Goal: Task Accomplishment & Management: Use online tool/utility

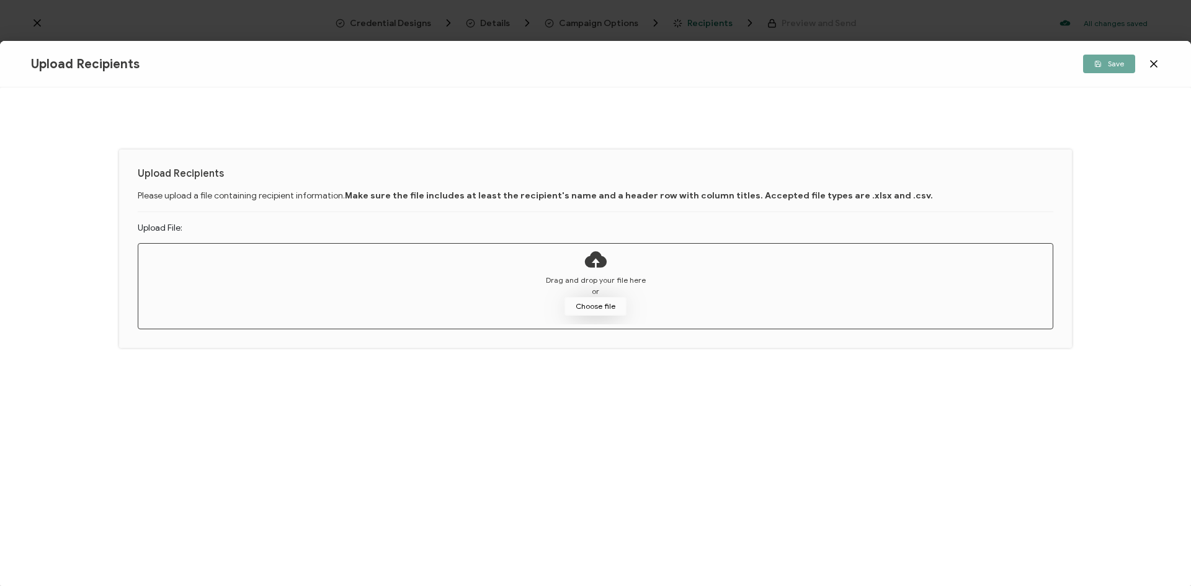
click at [592, 311] on button "Choose file" at bounding box center [595, 306] width 62 height 19
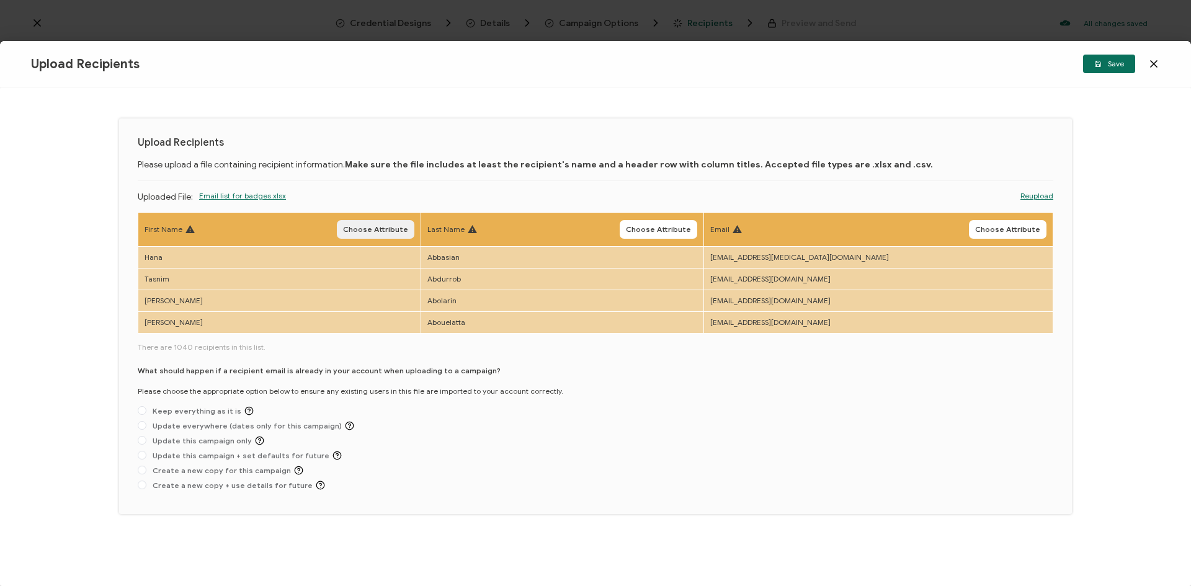
click at [370, 226] on span "Choose Attribute" at bounding box center [375, 229] width 65 height 7
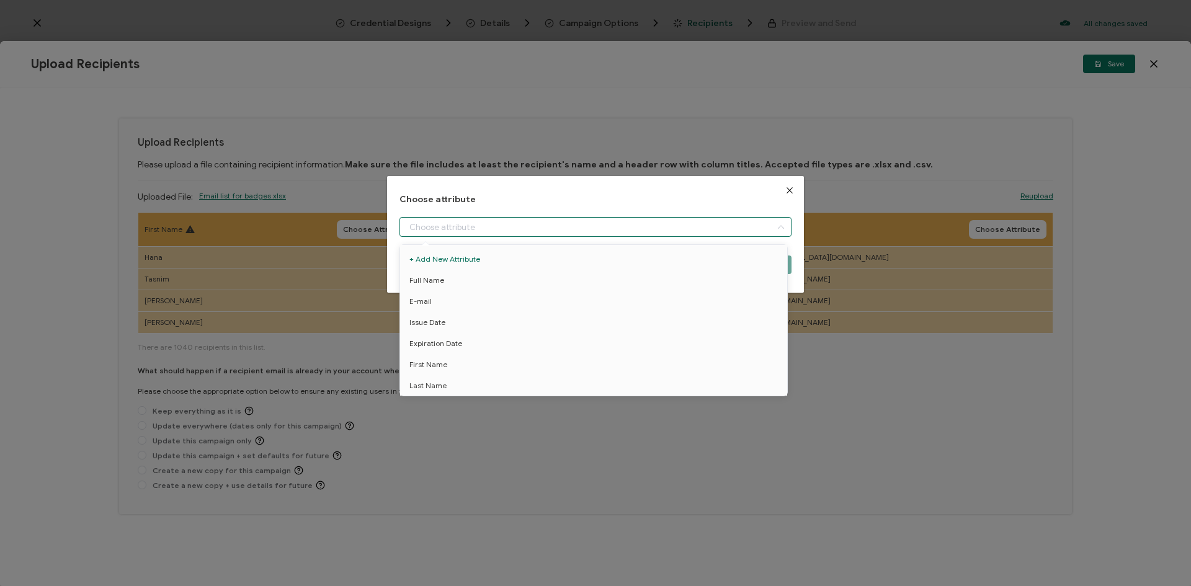
click at [458, 232] on input "dialog" at bounding box center [595, 227] width 392 height 20
click at [438, 360] on span "First Name" at bounding box center [428, 364] width 38 height 21
type input "First Name"
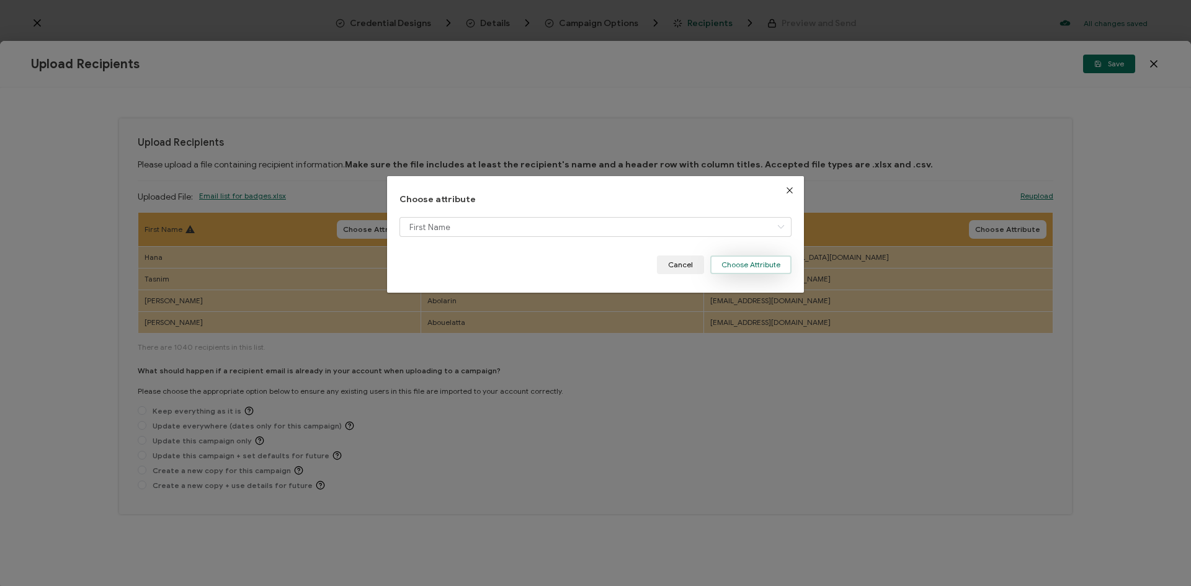
click at [734, 269] on button "Choose Attribute" at bounding box center [750, 265] width 81 height 19
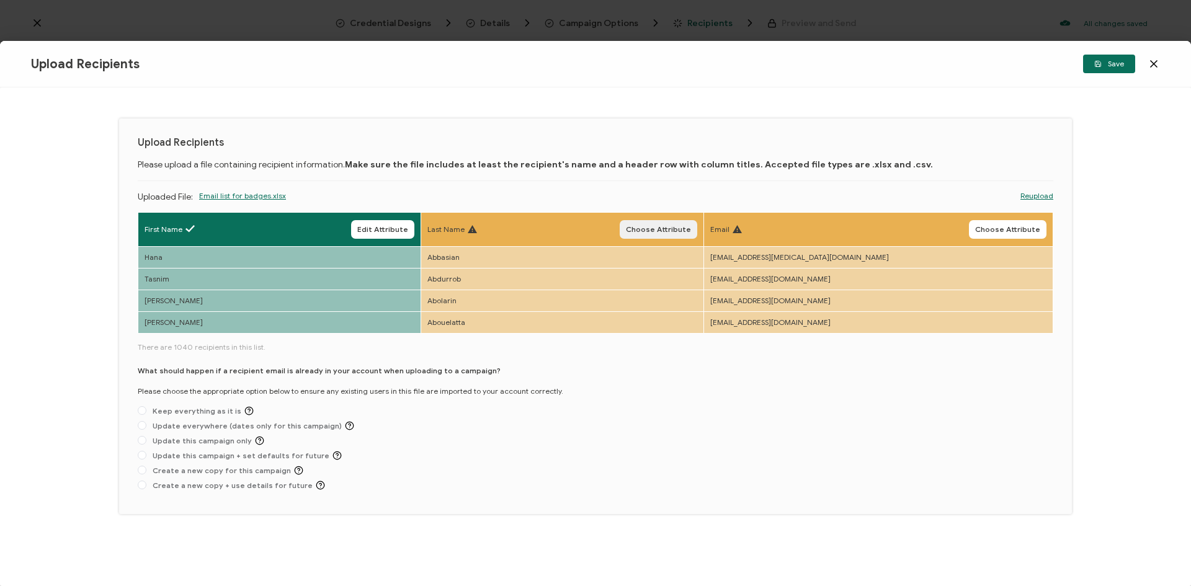
click at [691, 226] on span "Choose Attribute" at bounding box center [658, 229] width 65 height 7
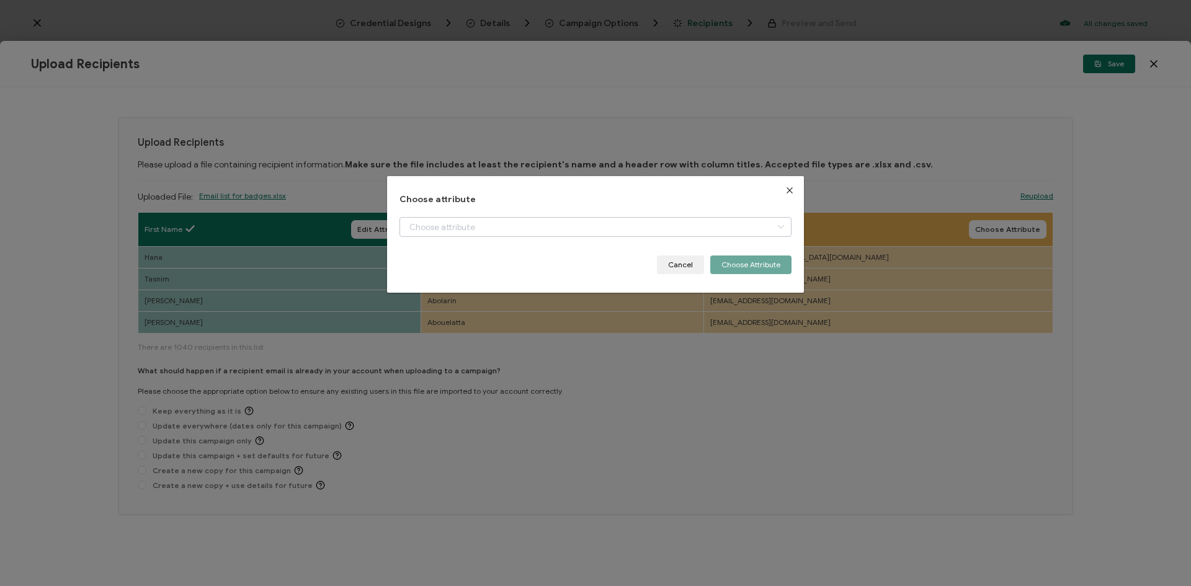
click at [776, 229] on icon "dialog" at bounding box center [781, 227] width 16 height 20
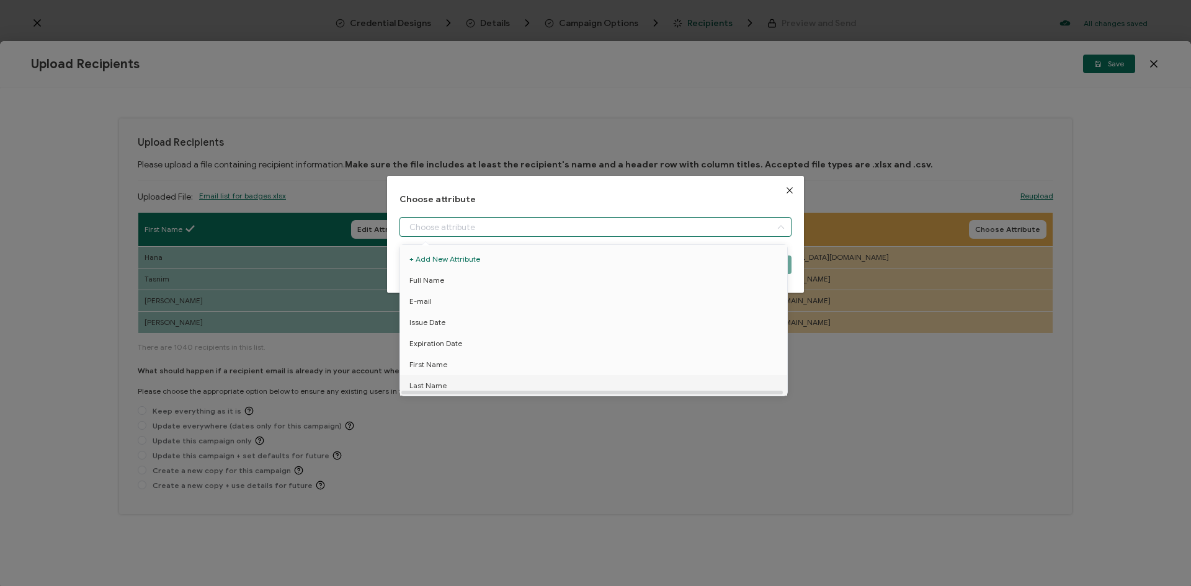
click at [442, 384] on span "Last Name" at bounding box center [427, 385] width 37 height 21
type input "Last Name"
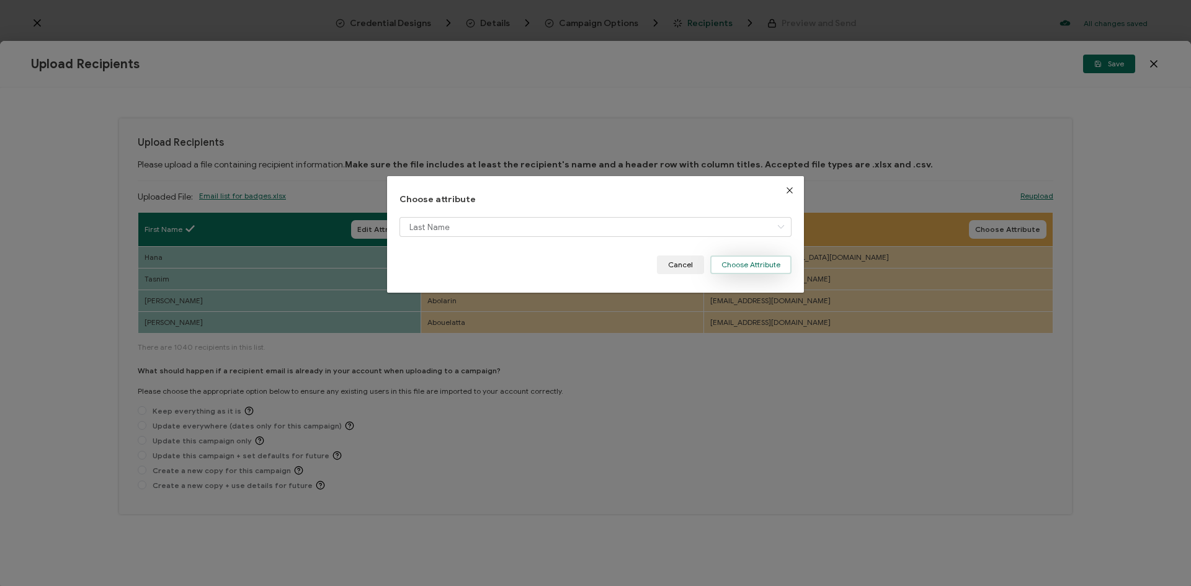
click at [732, 261] on button "Choose Attribute" at bounding box center [750, 265] width 81 height 19
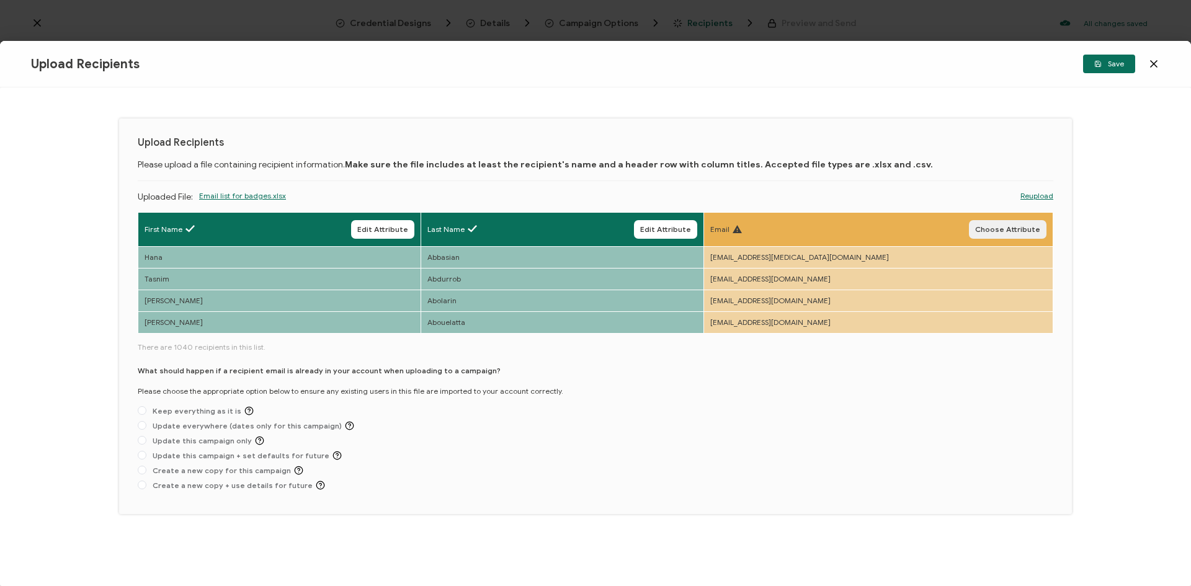
click at [999, 227] on span "Choose Attribute" at bounding box center [1007, 229] width 65 height 7
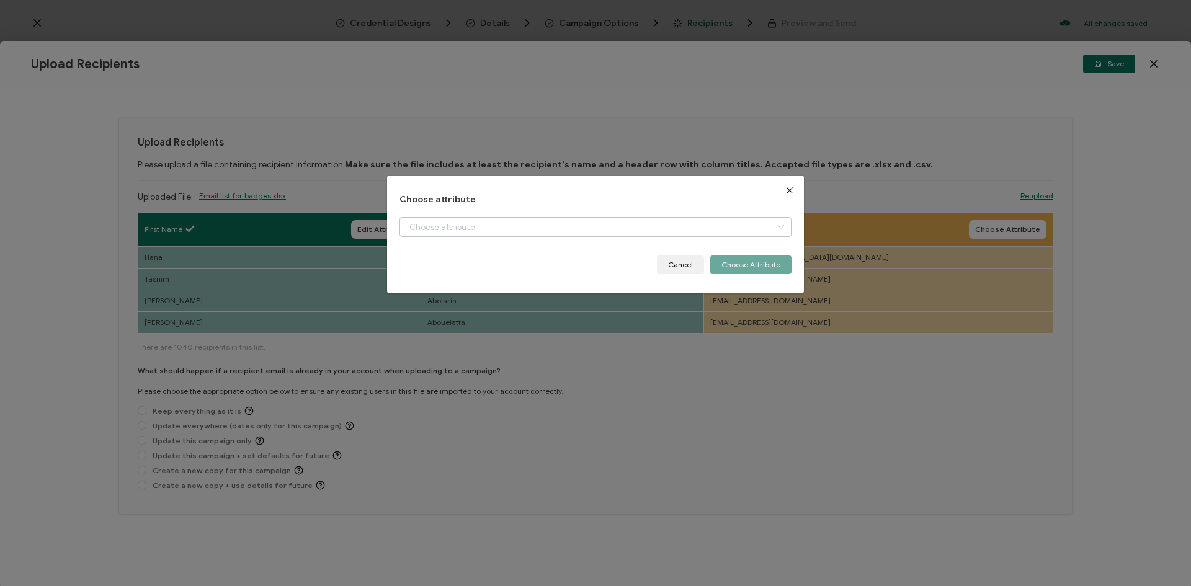
click at [773, 229] on icon "dialog" at bounding box center [781, 227] width 16 height 20
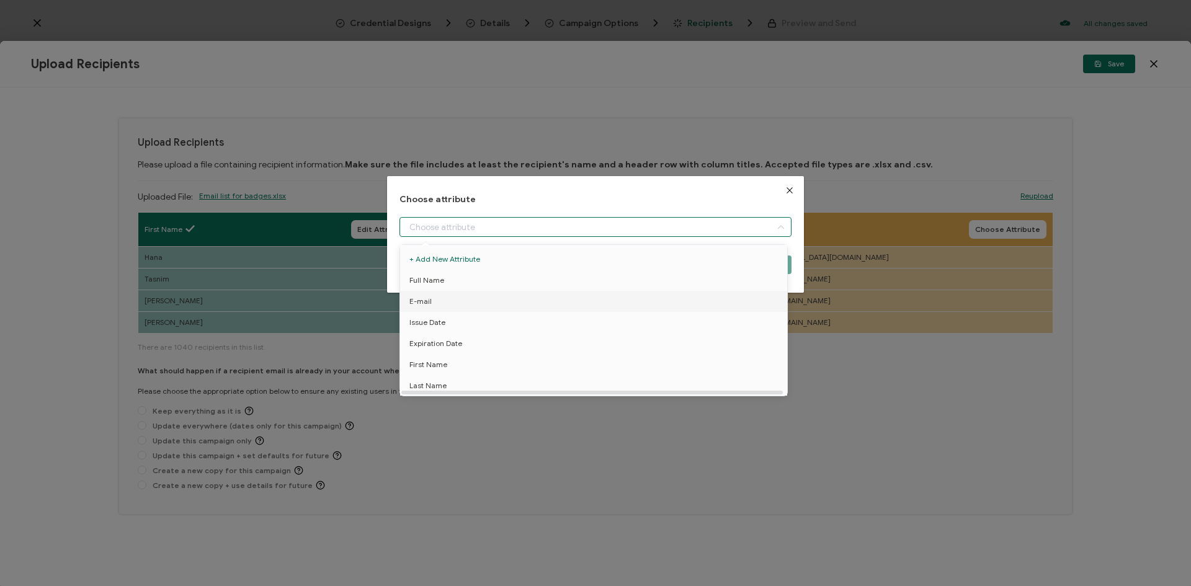
click at [421, 303] on span "E-mail" at bounding box center [420, 301] width 22 height 21
type input "E-mail"
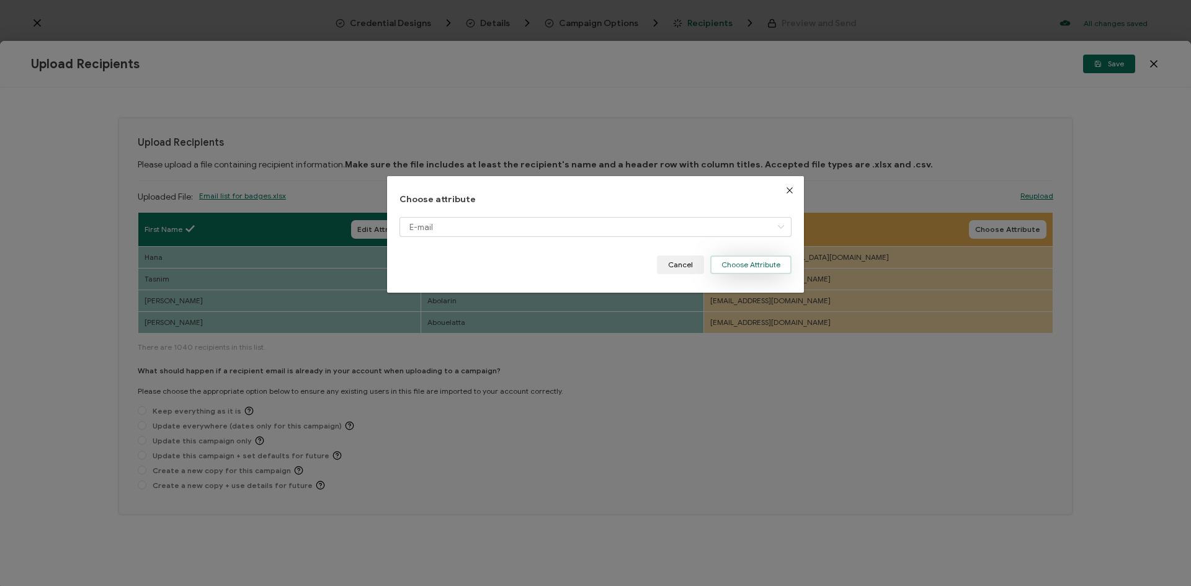
click at [732, 262] on button "Choose Attribute" at bounding box center [750, 265] width 81 height 19
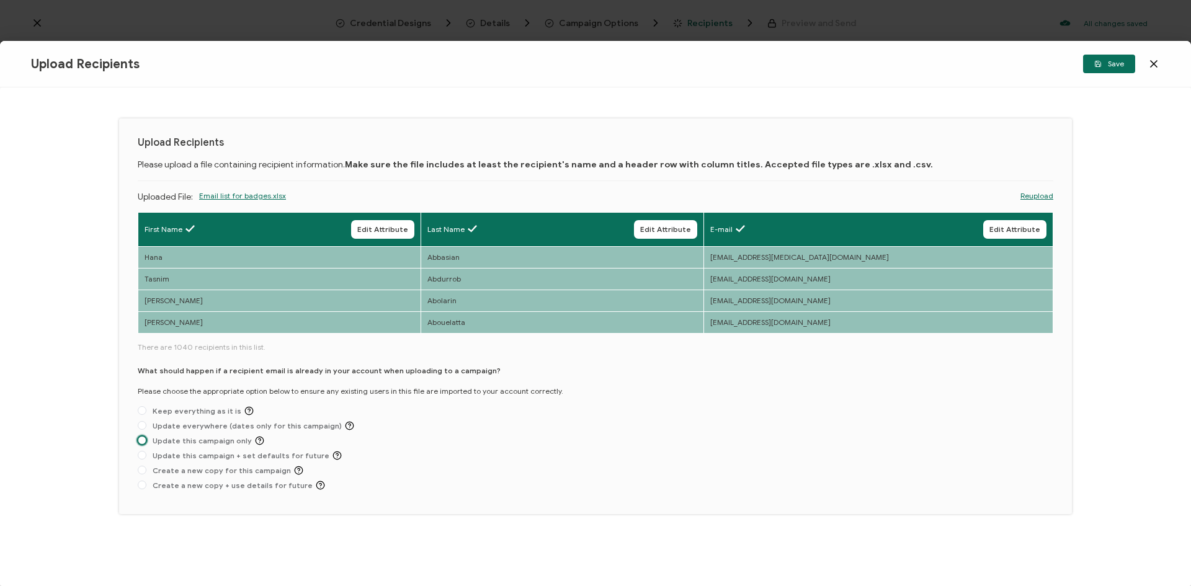
click at [140, 438] on span at bounding box center [142, 440] width 9 height 9
click at [140, 438] on input "Update this campaign only" at bounding box center [142, 441] width 9 height 10
radio input "true"
click at [1110, 60] on span "Save" at bounding box center [1109, 63] width 30 height 7
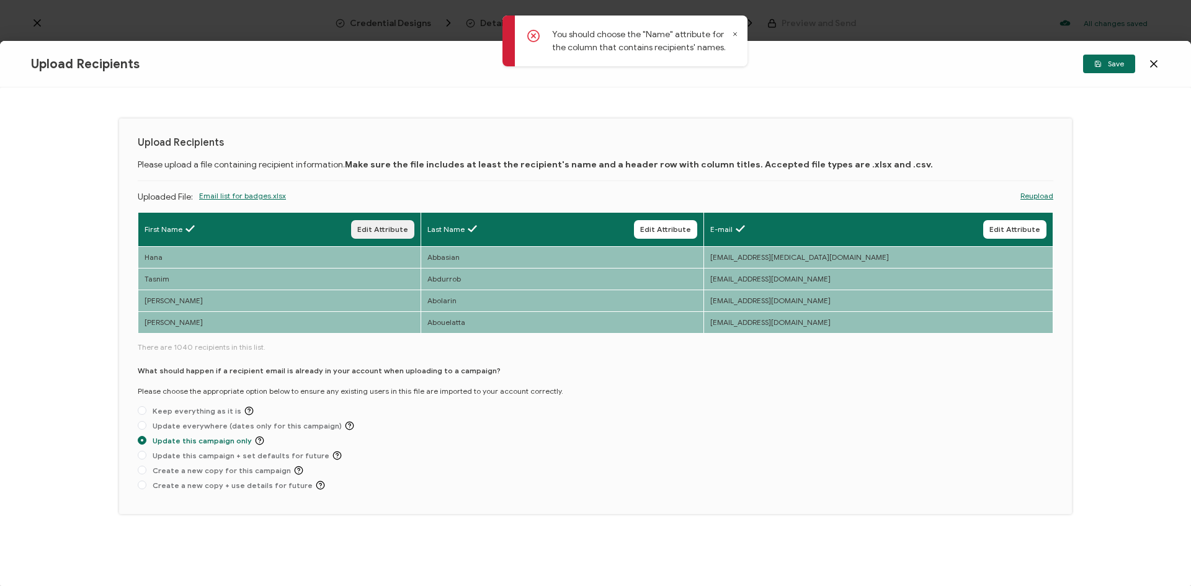
click at [414, 234] on button "Edit Attribute" at bounding box center [382, 229] width 63 height 19
type input "First Name"
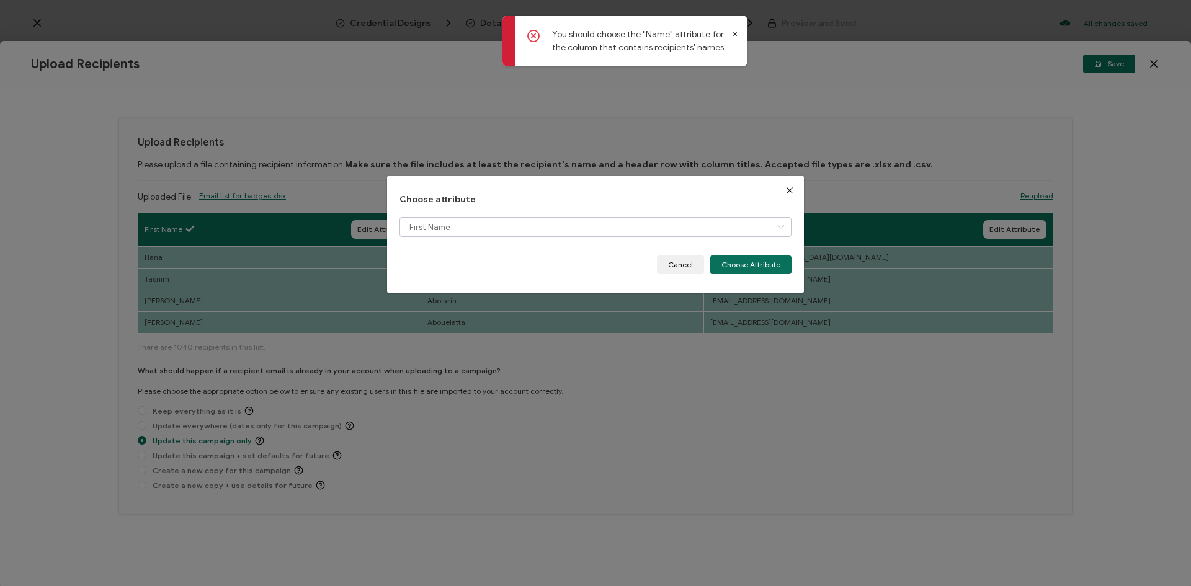
click at [775, 226] on icon "dialog" at bounding box center [781, 227] width 16 height 20
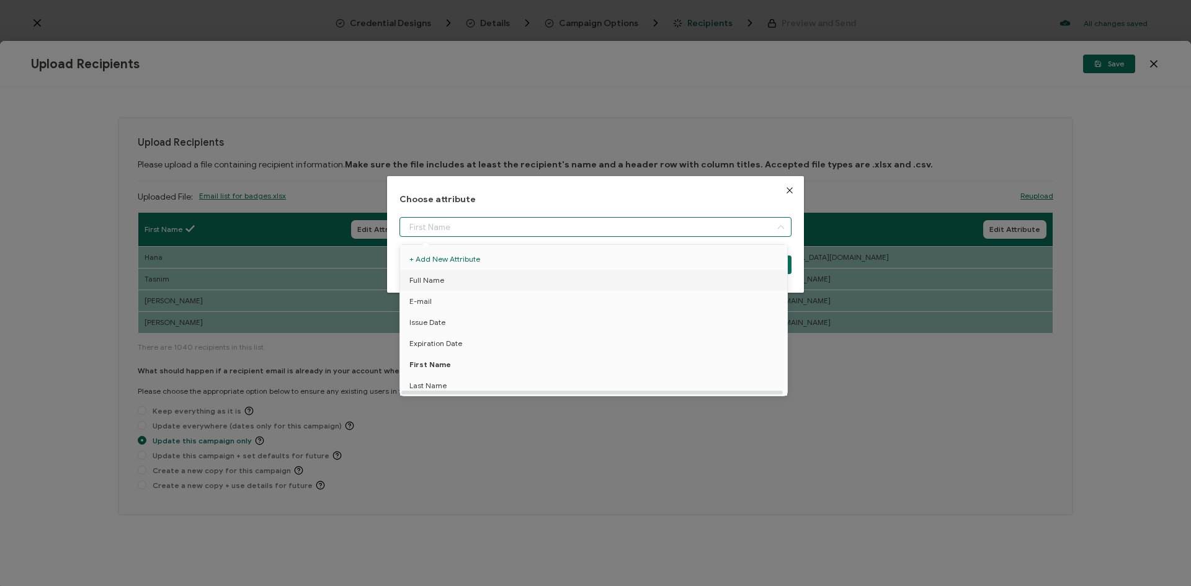
click at [429, 284] on span "Full Name" at bounding box center [426, 280] width 35 height 21
type input "Full Name"
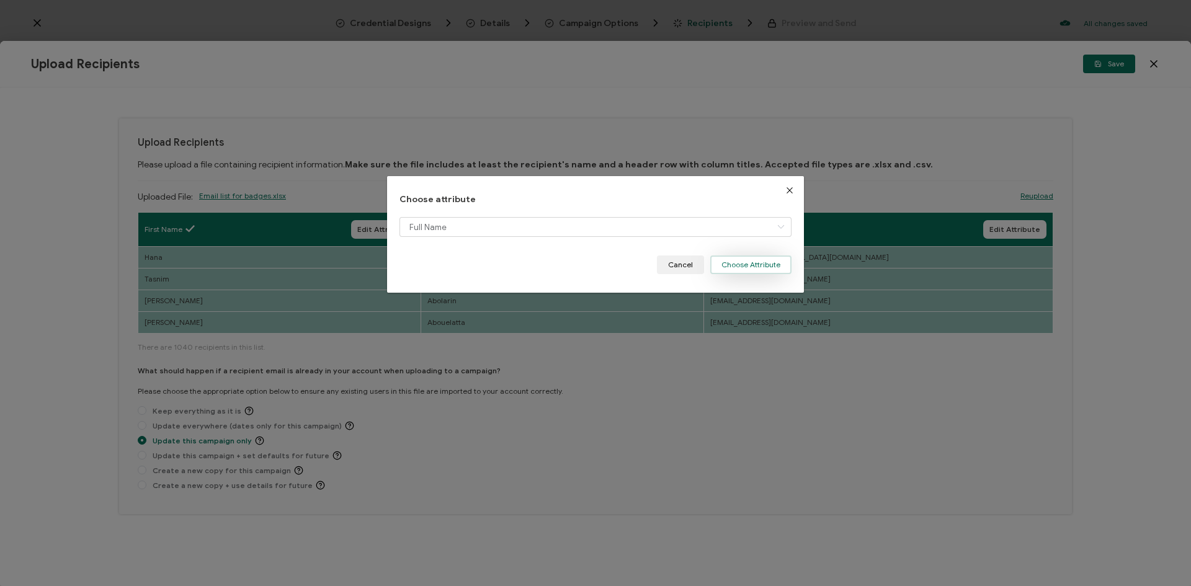
click at [745, 257] on button "Choose Attribute" at bounding box center [750, 265] width 81 height 19
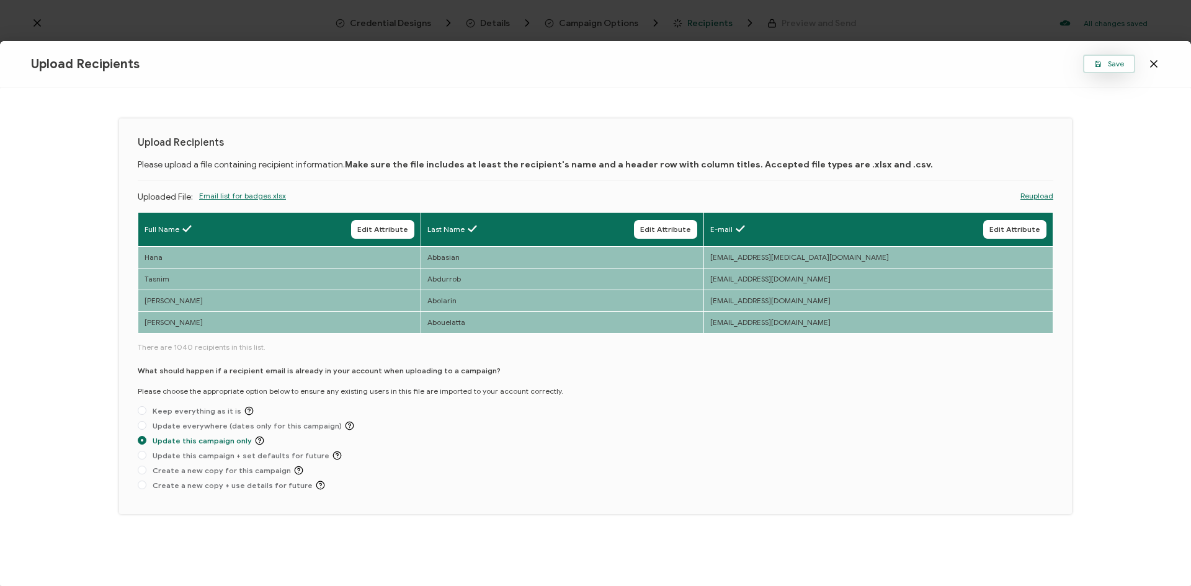
click at [1104, 58] on button "Save" at bounding box center [1109, 64] width 52 height 19
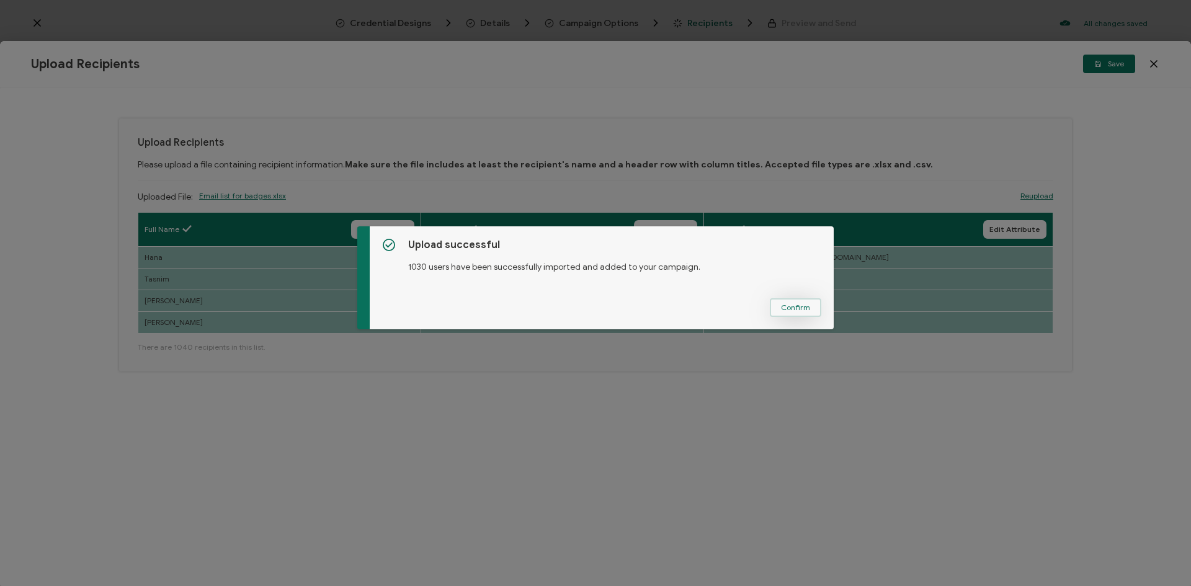
click at [788, 306] on span "Confirm" at bounding box center [795, 307] width 29 height 7
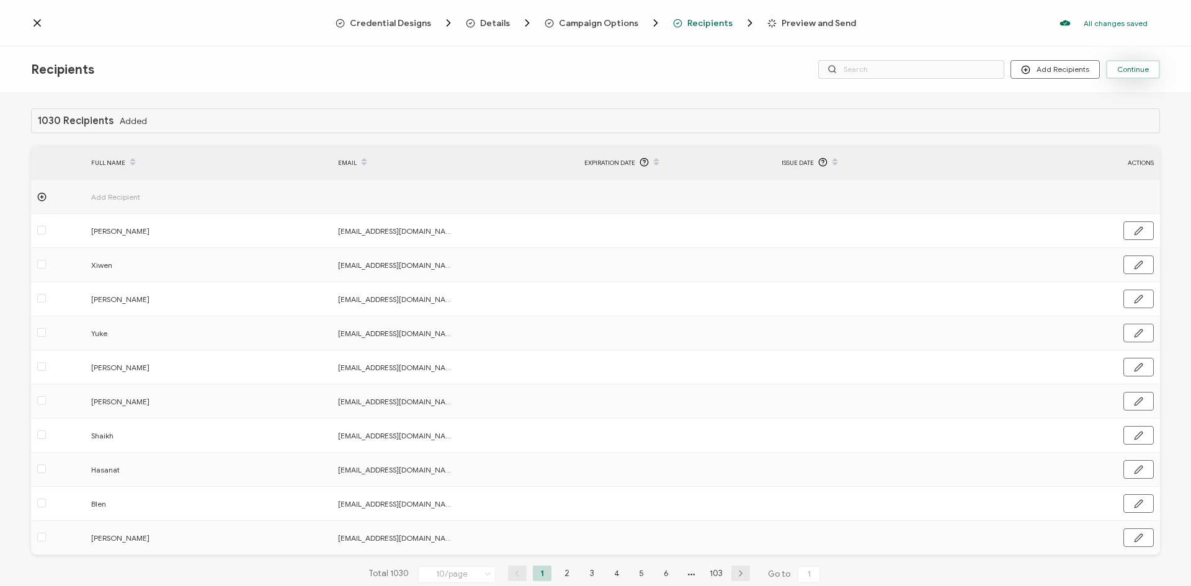
click at [1136, 71] on span "Continue" at bounding box center [1133, 69] width 32 height 7
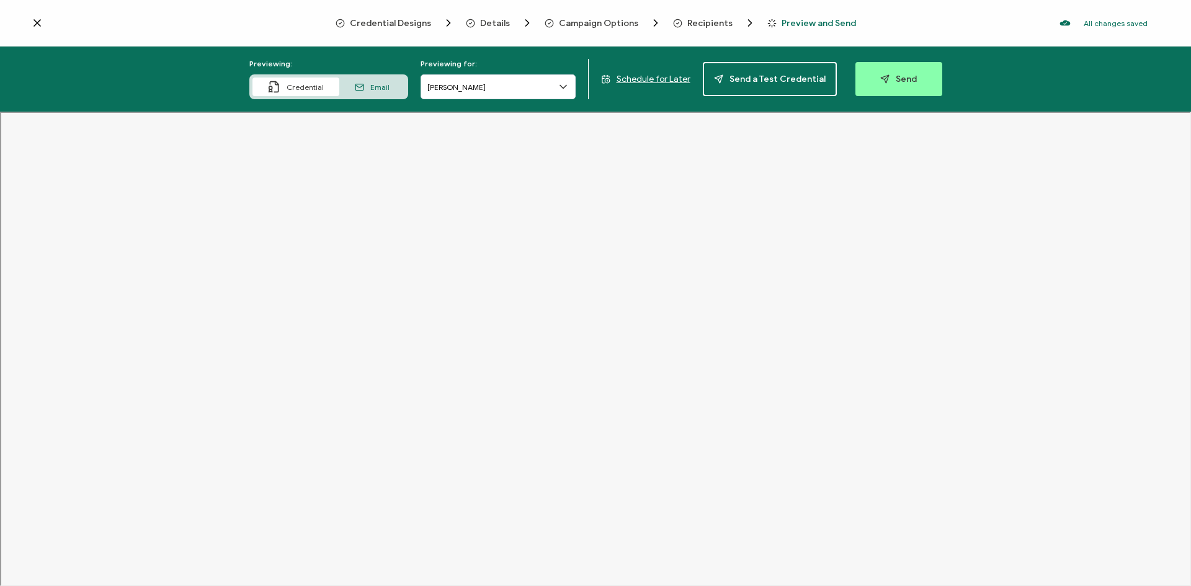
click at [568, 84] on icon at bounding box center [563, 87] width 12 height 12
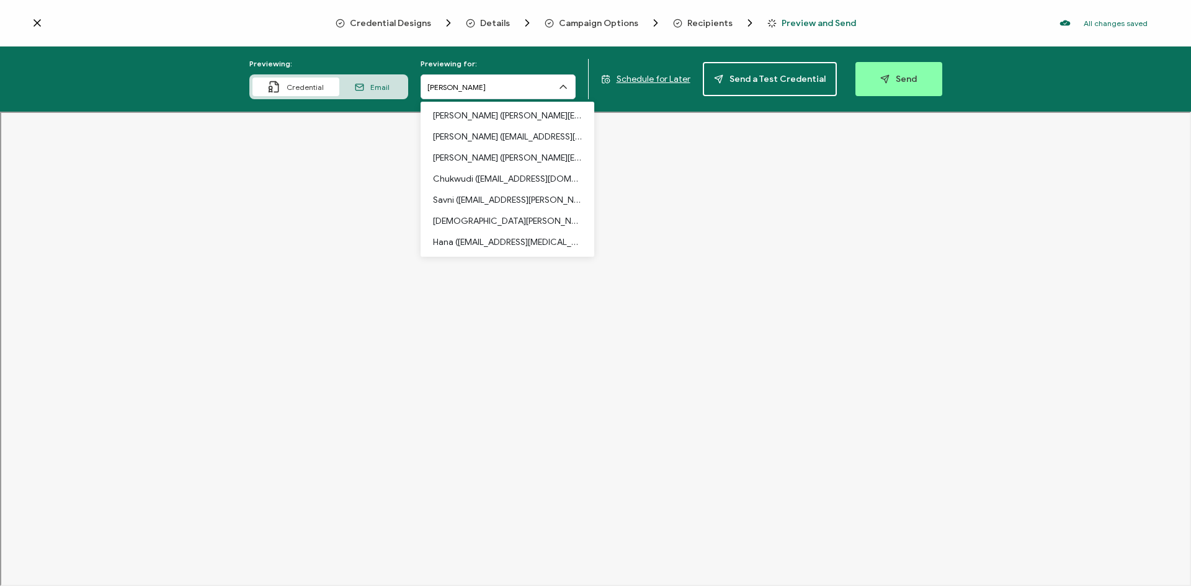
click at [568, 84] on icon at bounding box center [563, 87] width 12 height 12
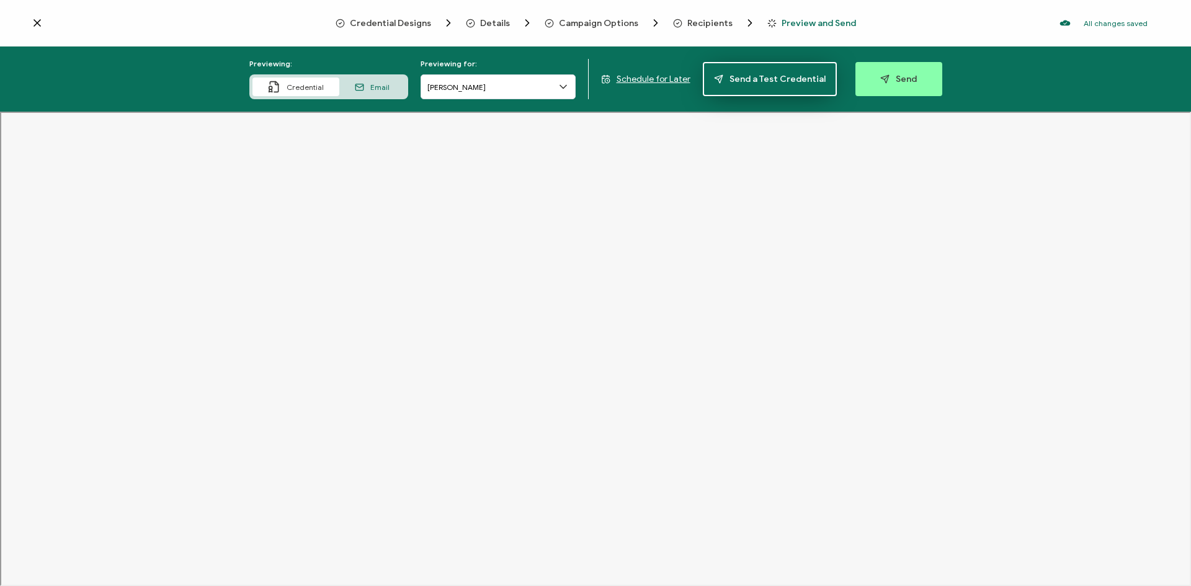
click at [767, 85] on button "Send a Test Credential" at bounding box center [770, 79] width 134 height 34
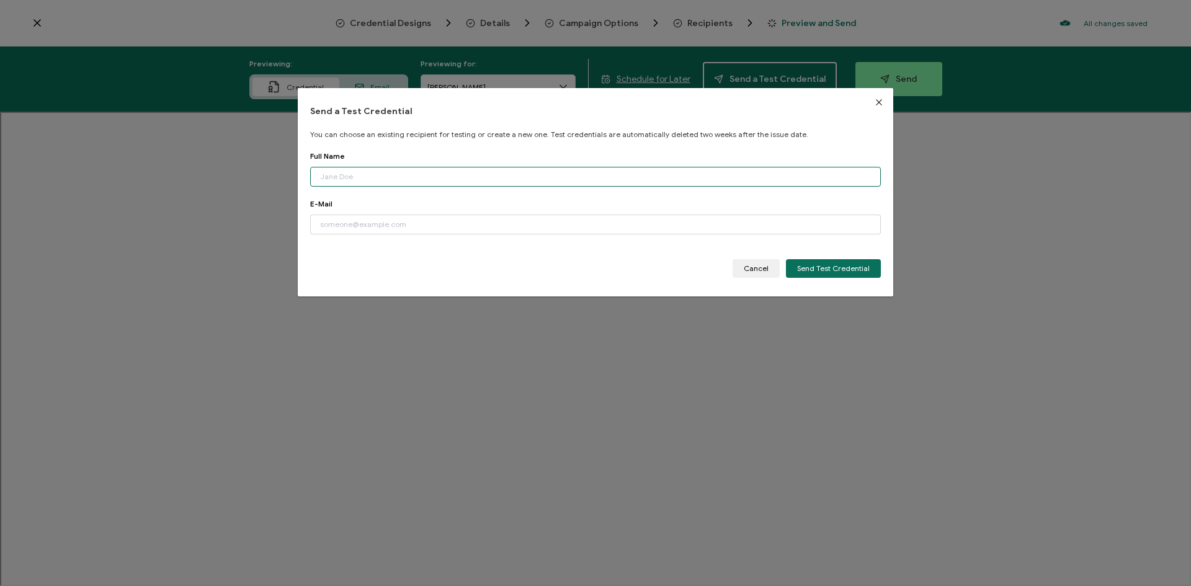
click at [488, 174] on input "dialog" at bounding box center [595, 177] width 571 height 20
type input "k"
type input "[PERSON_NAME][DATE]"
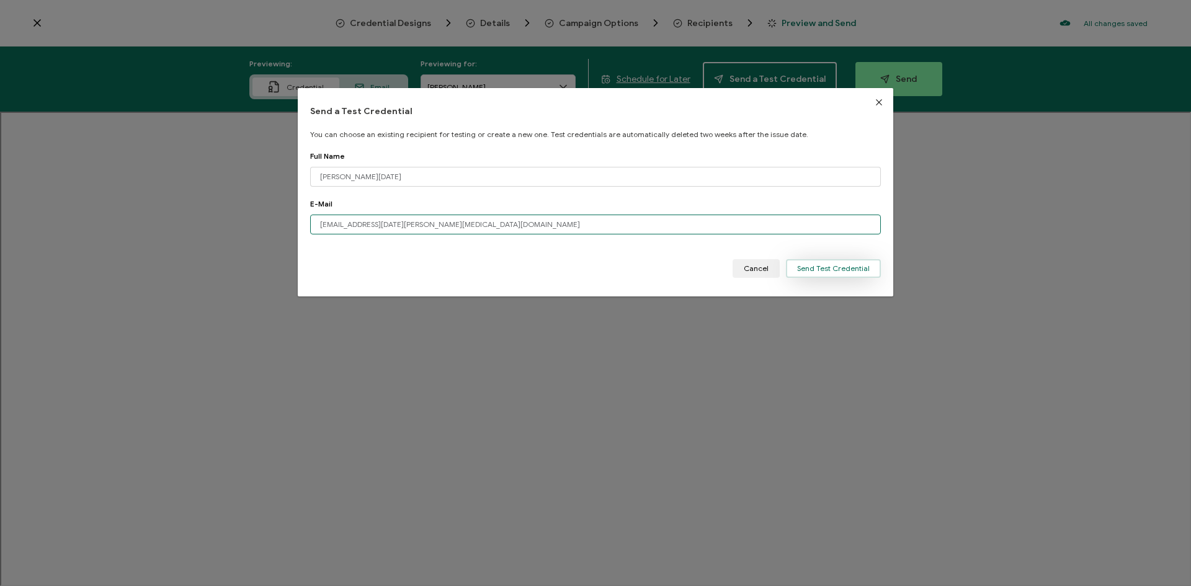
type input "[EMAIL_ADDRESS][DATE][PERSON_NAME][MEDICAL_DATA][DOMAIN_NAME]"
click at [815, 267] on span "Send Test Credential" at bounding box center [833, 268] width 73 height 7
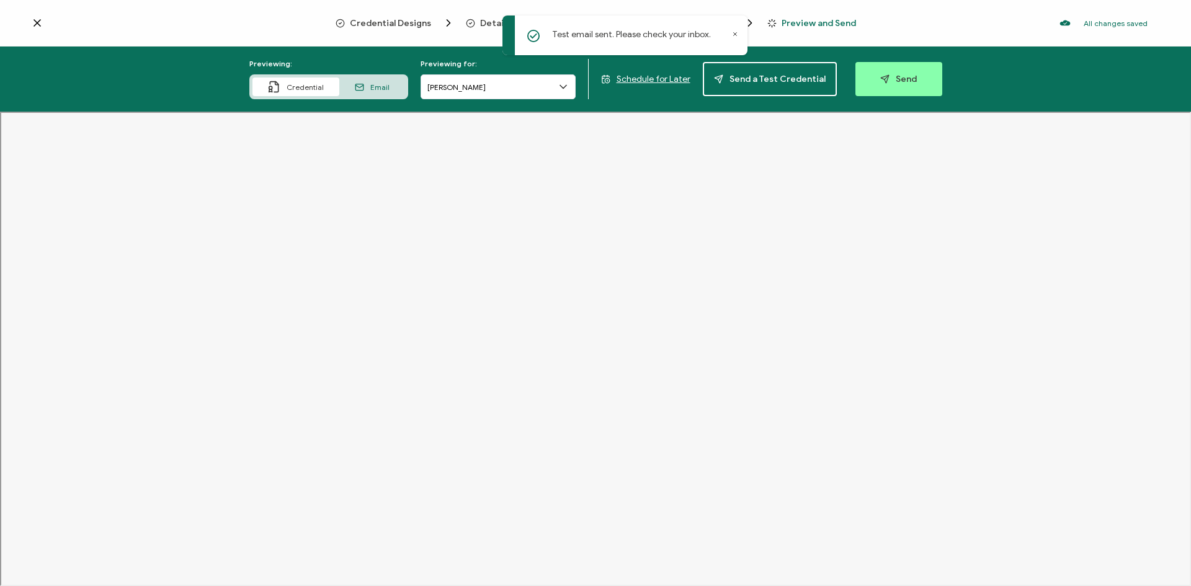
click at [734, 32] on icon at bounding box center [735, 34] width 6 height 6
click at [646, 79] on span "Schedule for Later" at bounding box center [653, 79] width 74 height 11
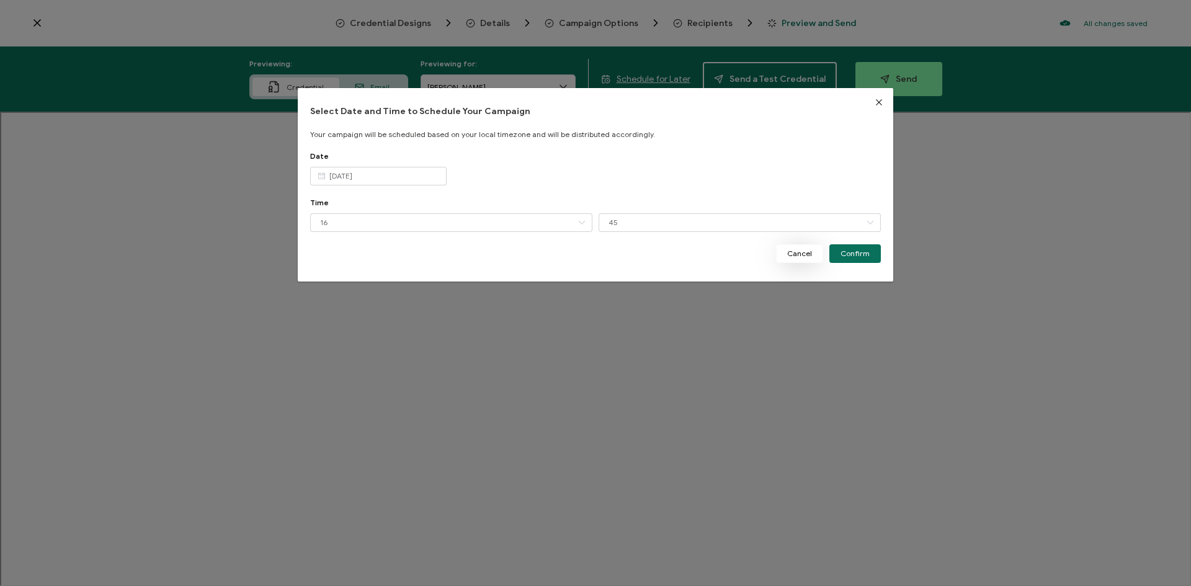
click at [800, 254] on span "Cancel" at bounding box center [799, 253] width 25 height 7
